Goal: Information Seeking & Learning: Learn about a topic

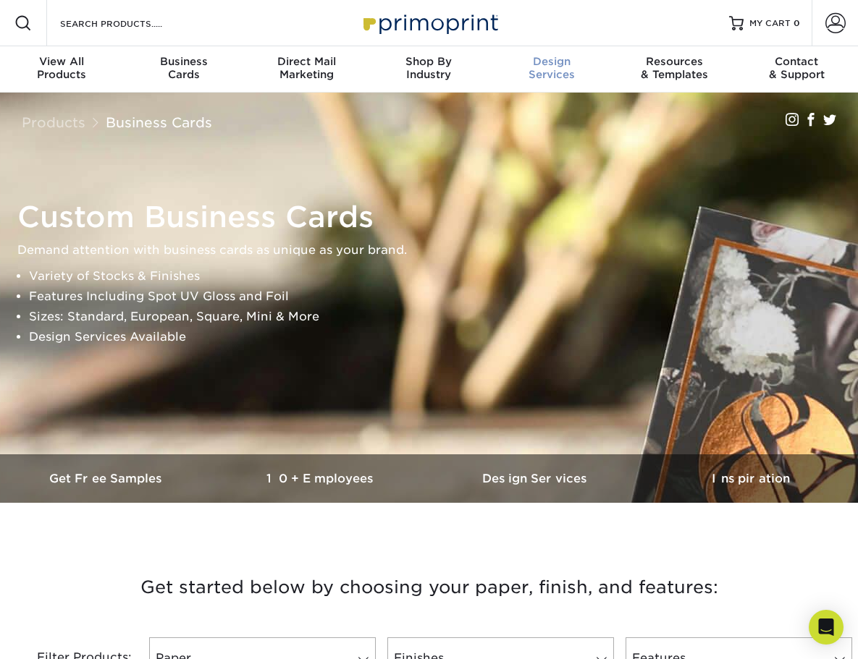
click at [554, 63] on span "Design" at bounding box center [551, 61] width 122 height 13
click at [548, 66] on span "Design" at bounding box center [551, 61] width 122 height 13
click at [544, 59] on span "Design" at bounding box center [551, 61] width 122 height 13
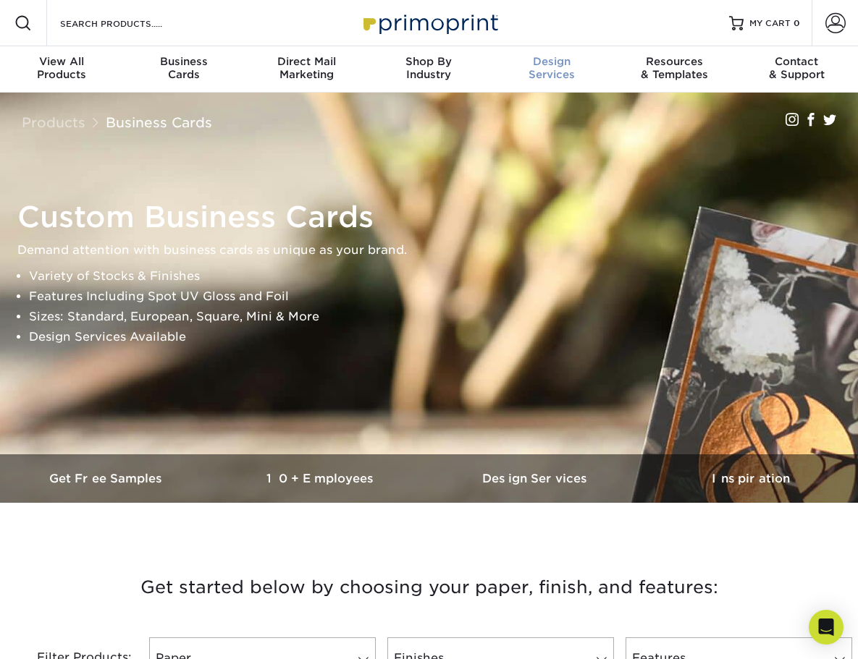
click at [544, 59] on span "Design" at bounding box center [551, 61] width 122 height 13
click at [546, 59] on span "Design" at bounding box center [551, 61] width 122 height 13
click at [548, 59] on span "Design" at bounding box center [551, 61] width 122 height 13
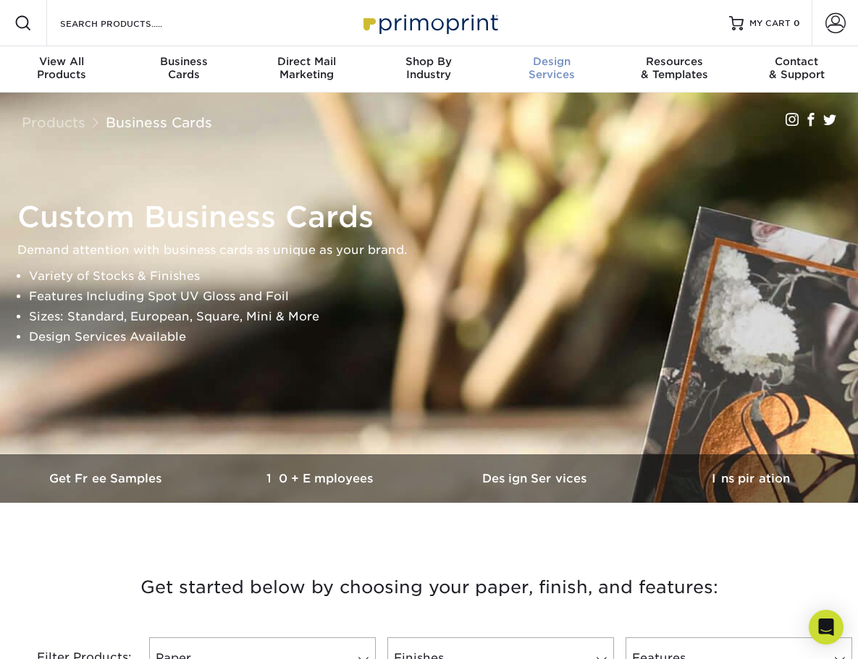
click at [551, 62] on span "Design" at bounding box center [551, 61] width 122 height 13
click at [554, 63] on span "Design" at bounding box center [551, 61] width 122 height 13
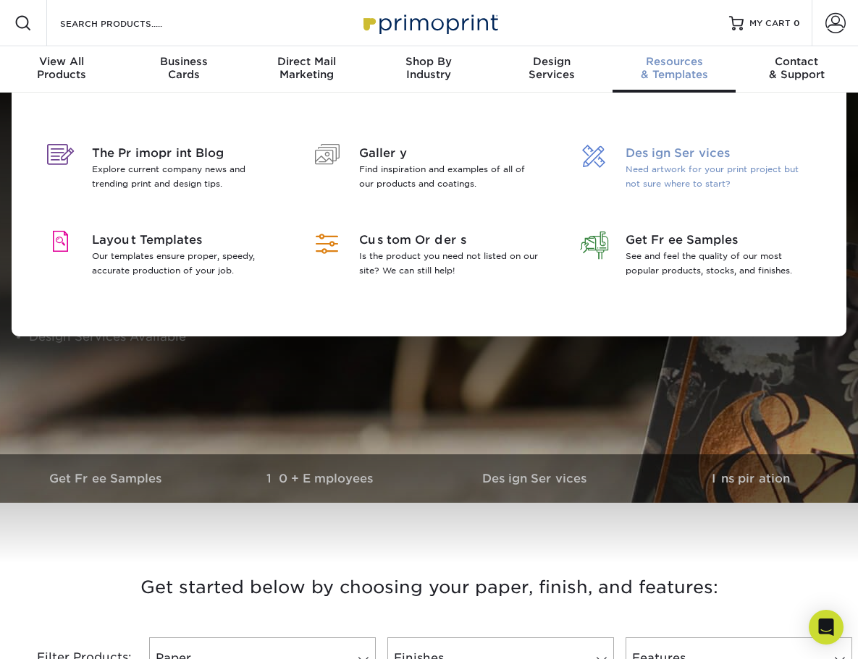
click at [664, 154] on span "Design Services" at bounding box center [714, 153] width 179 height 17
